Goal: Use online tool/utility: Utilize a website feature to perform a specific function

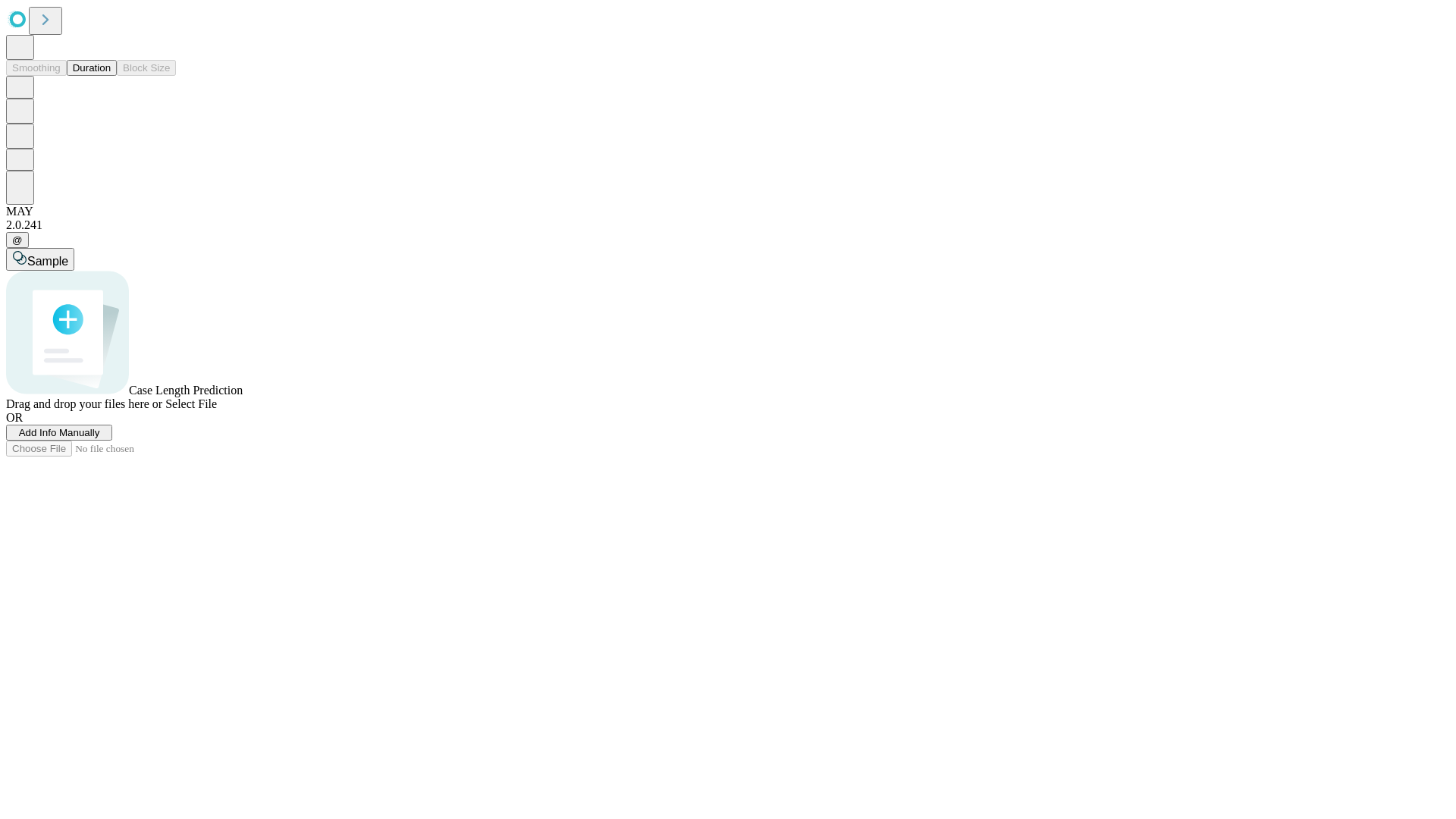
click at [111, 76] on button "Duration" at bounding box center [92, 68] width 50 height 16
click at [100, 439] on span "Add Info Manually" at bounding box center [59, 433] width 81 height 12
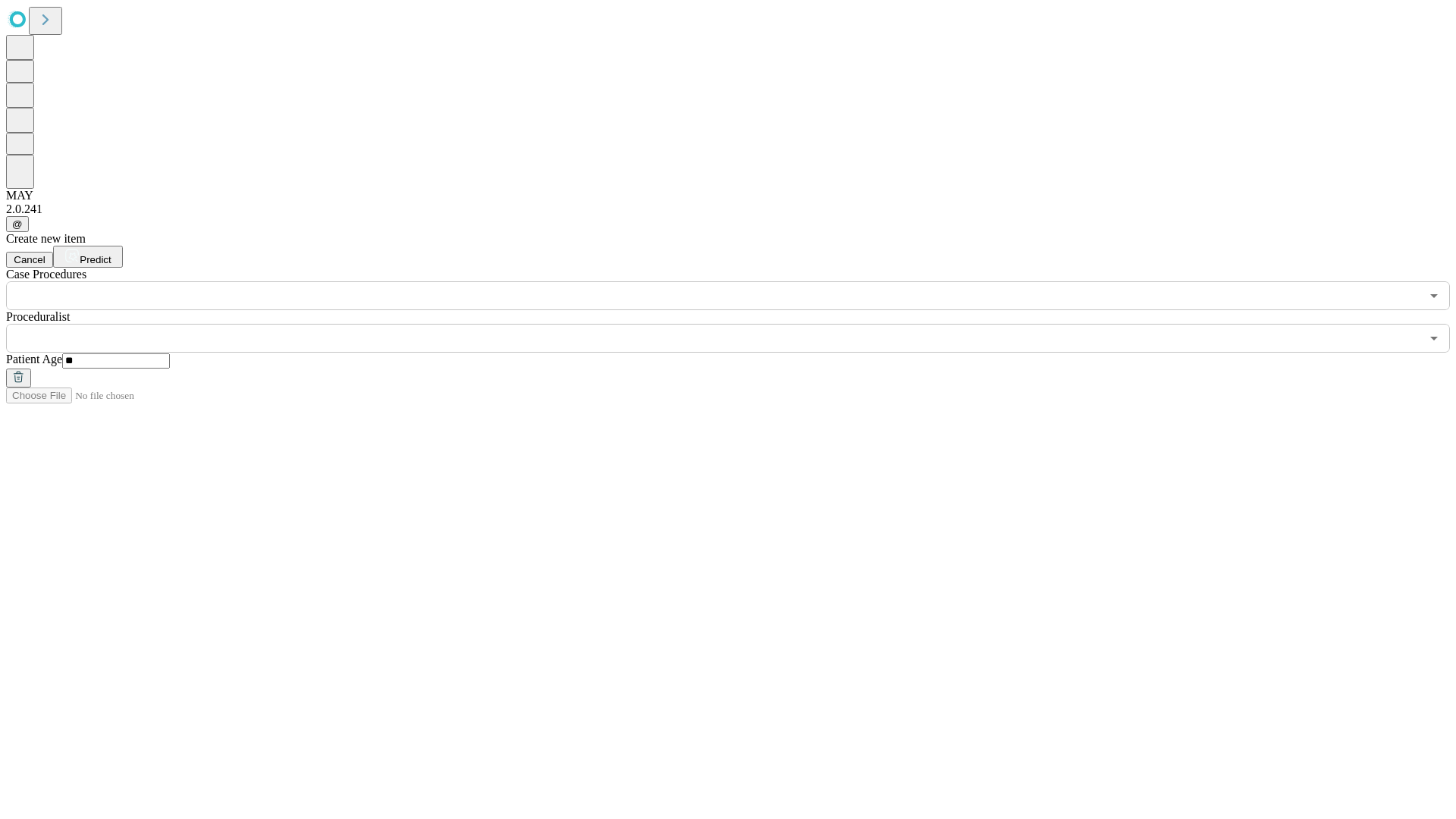
type input "**"
click at [738, 324] on input "text" at bounding box center [713, 338] width 1414 height 29
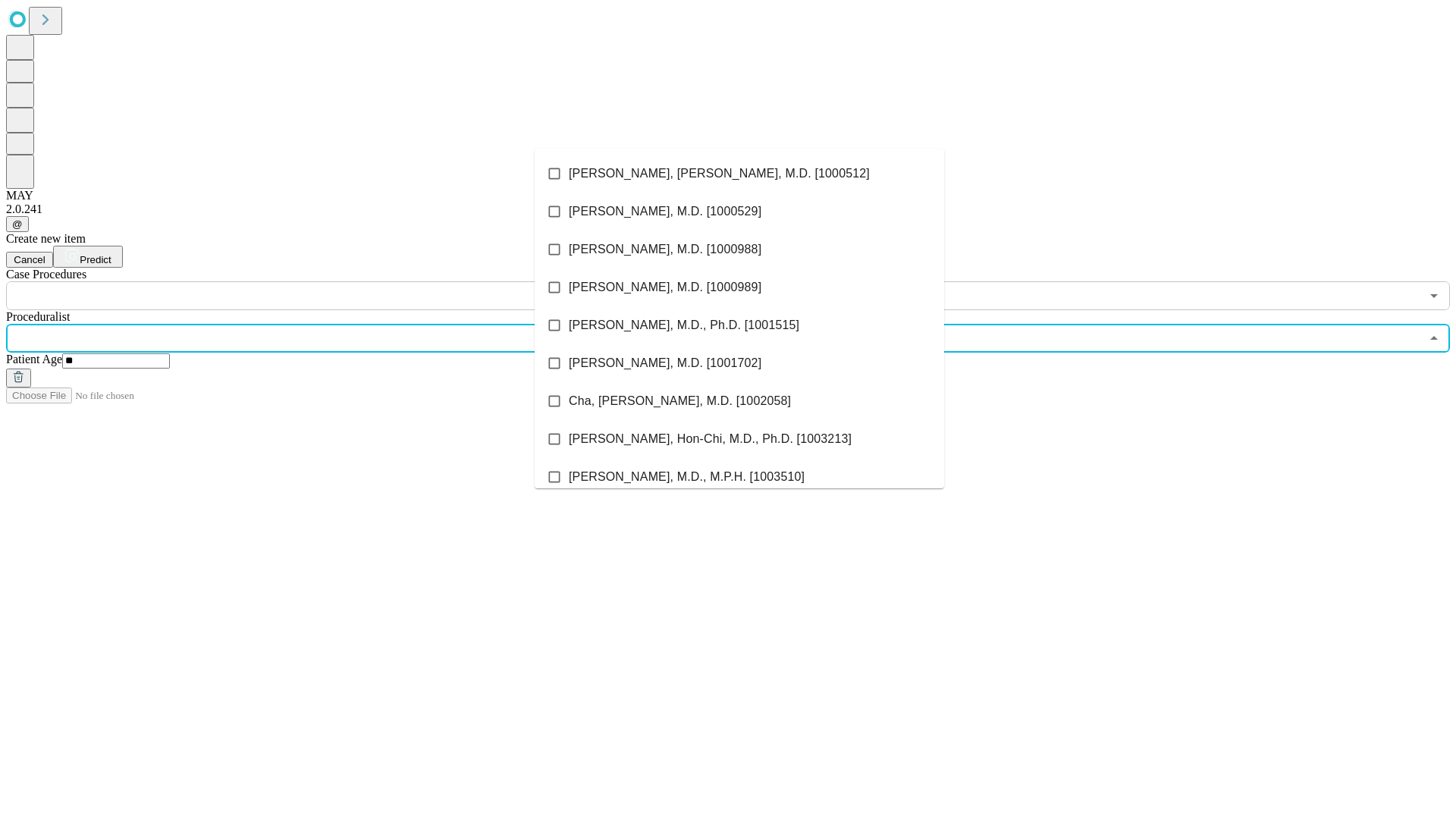
click at [739, 174] on li "[PERSON_NAME], [PERSON_NAME], M.D. [1000512]" at bounding box center [739, 173] width 410 height 38
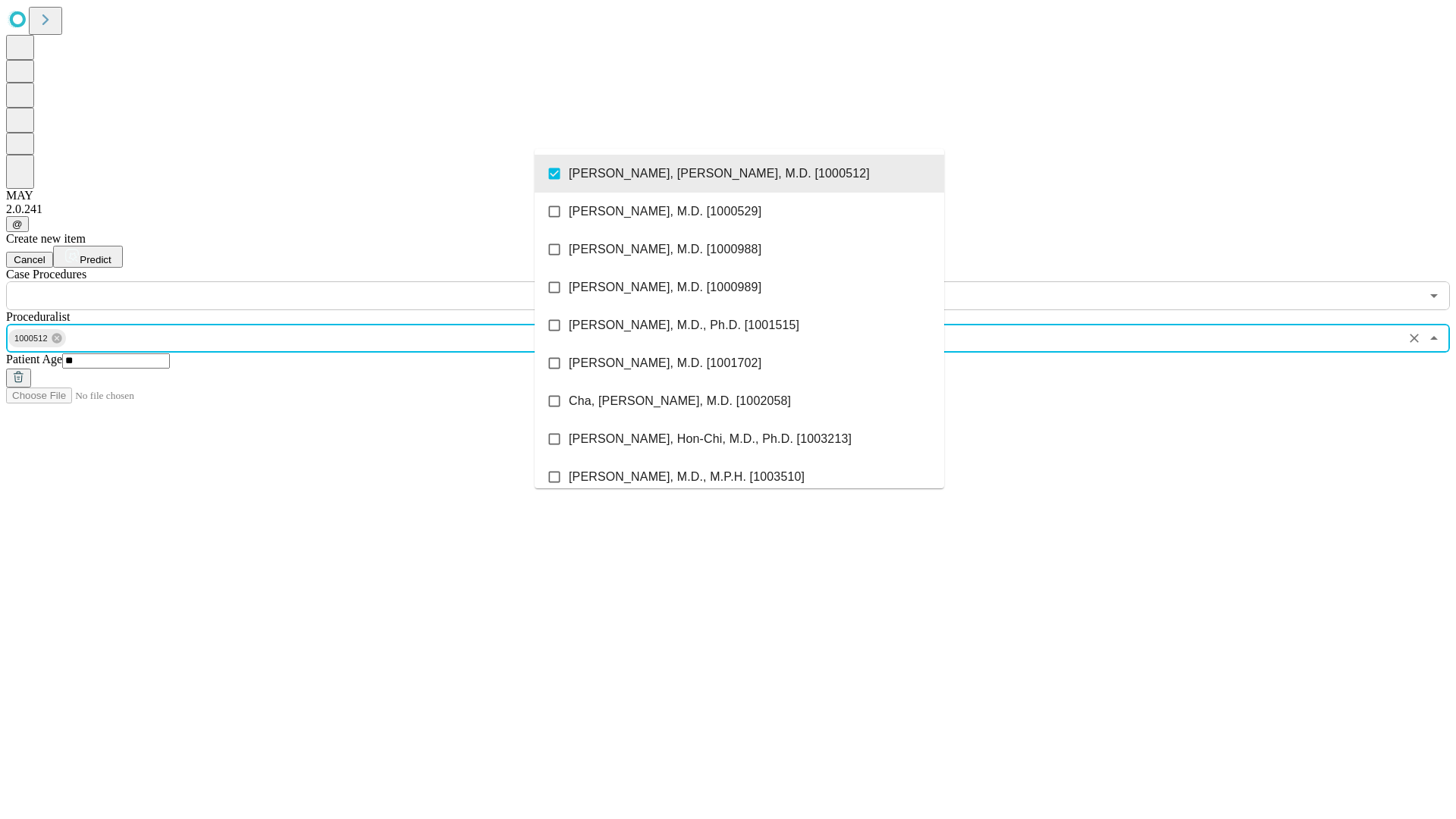
click at [318, 282] on input "text" at bounding box center [713, 296] width 1414 height 29
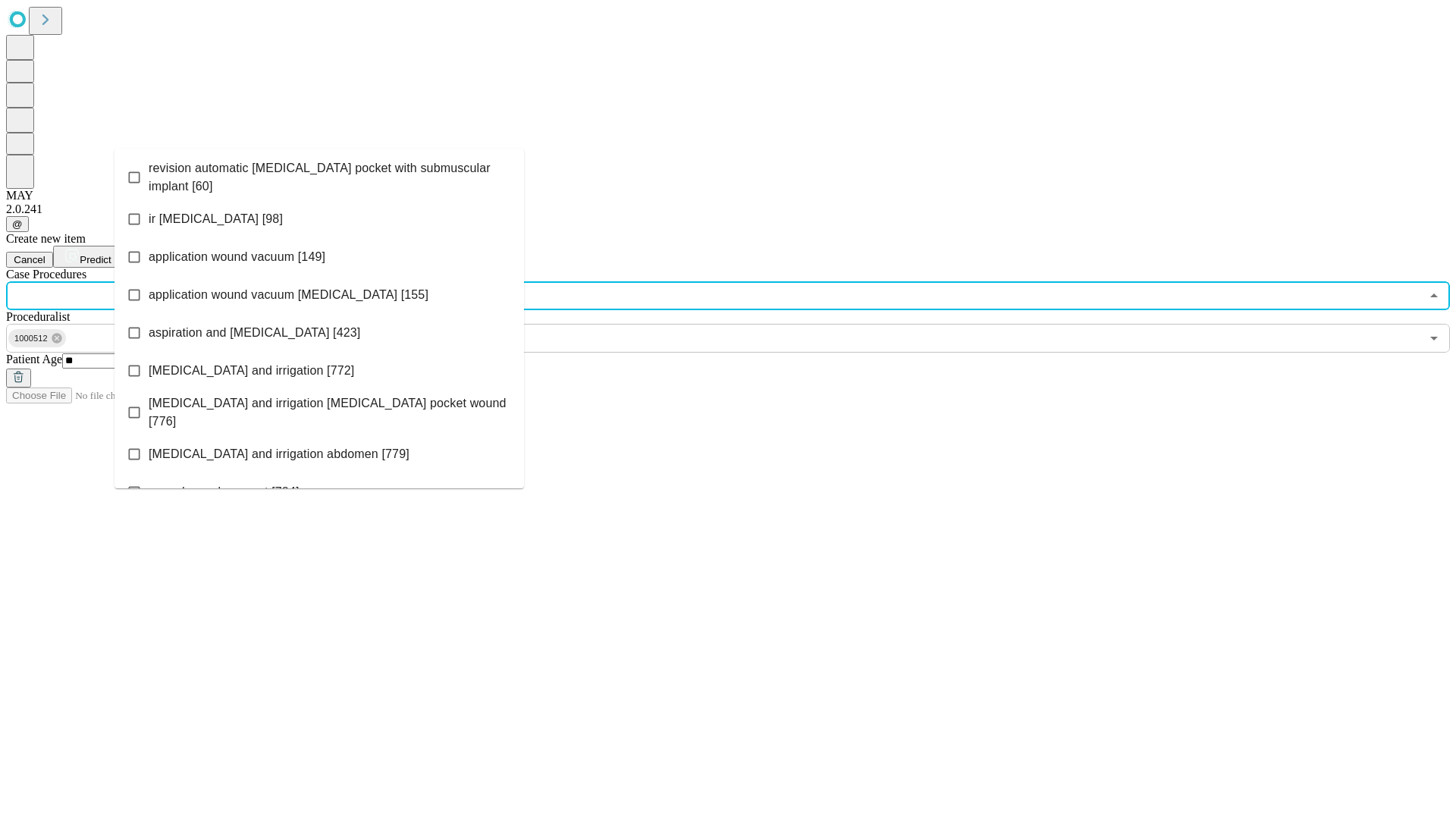
click at [319, 174] on span "revision automatic [MEDICAL_DATA] pocket with submuscular implant [60]" at bounding box center [329, 177] width 363 height 37
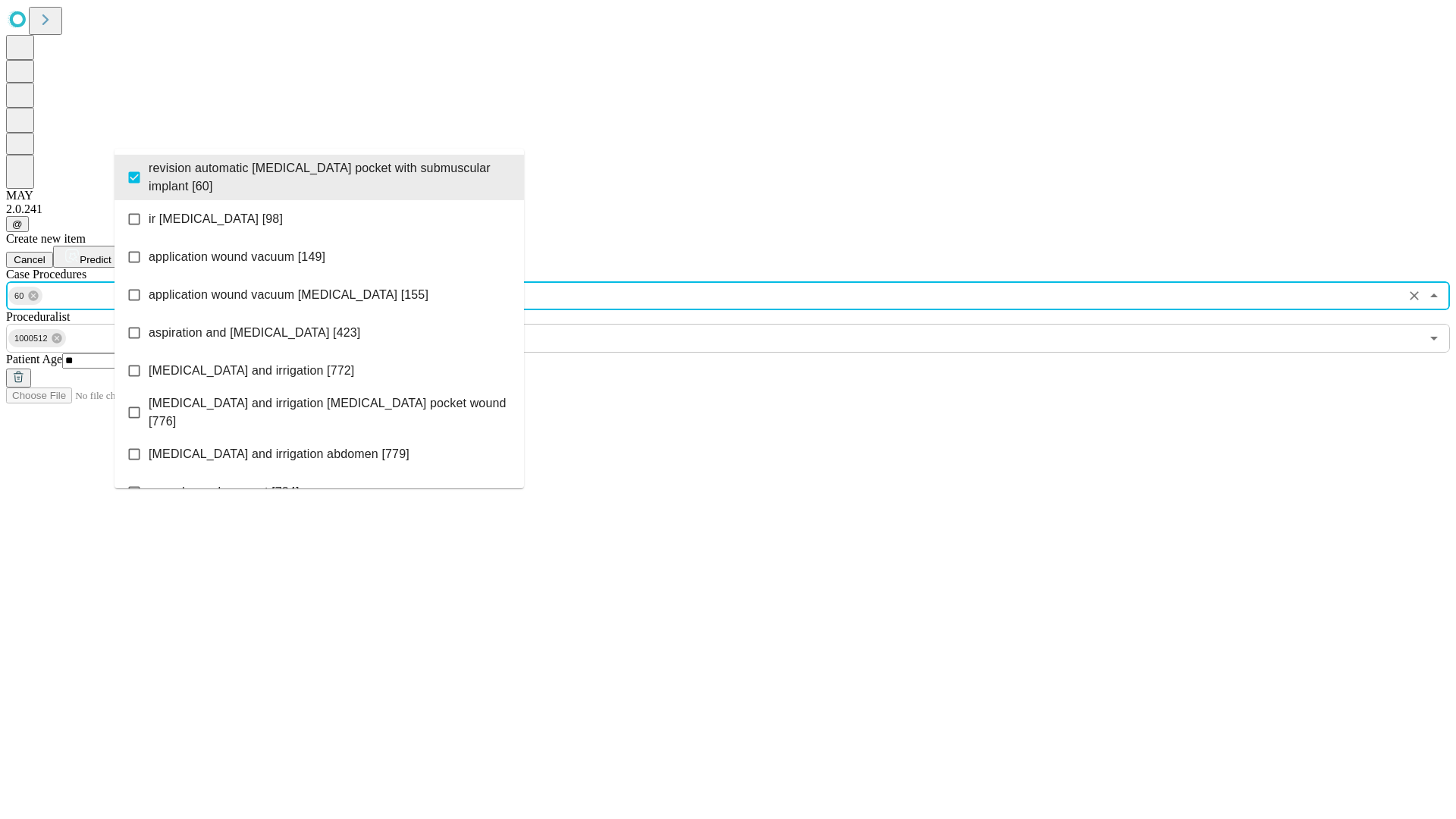
click at [111, 255] on span "Predict" at bounding box center [95, 260] width 31 height 12
